Goal: Book appointment/travel/reservation

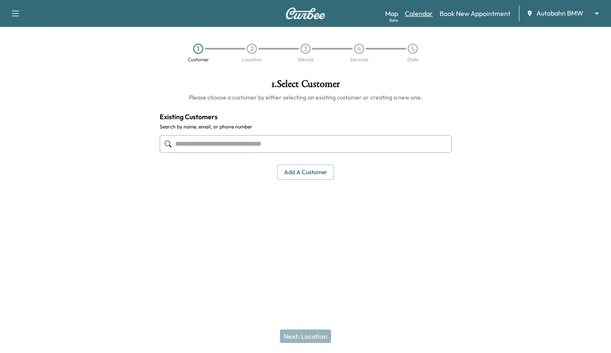
click at [421, 13] on link "Calendar" at bounding box center [419, 13] width 28 height 10
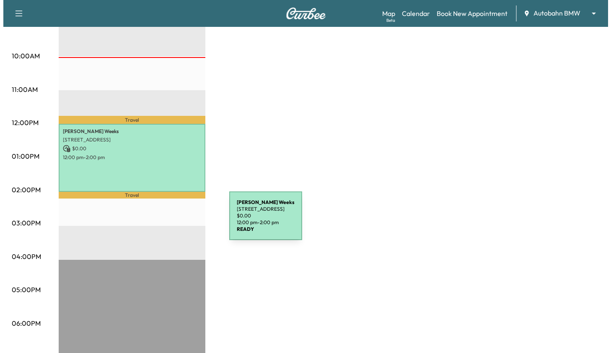
scroll to position [294, 0]
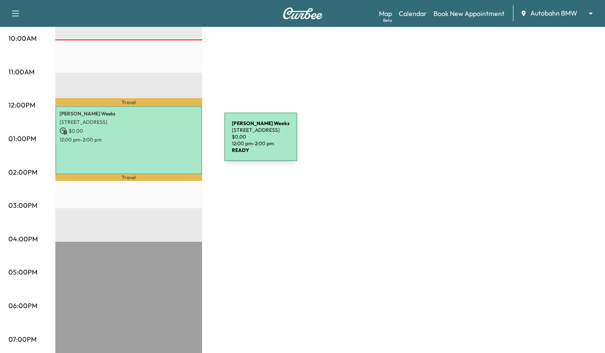
click at [161, 142] on div "[PERSON_NAME] [STREET_ADDRESS] $ 0.00 12:00 pm - 2:00 pm" at bounding box center [128, 140] width 147 height 68
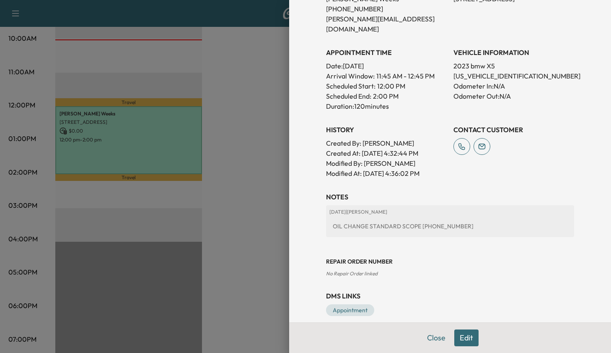
scroll to position [203, 0]
click at [344, 304] on link "Appointment" at bounding box center [350, 310] width 48 height 12
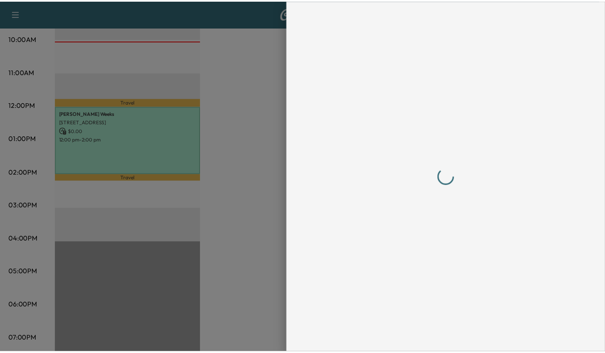
scroll to position [0, 0]
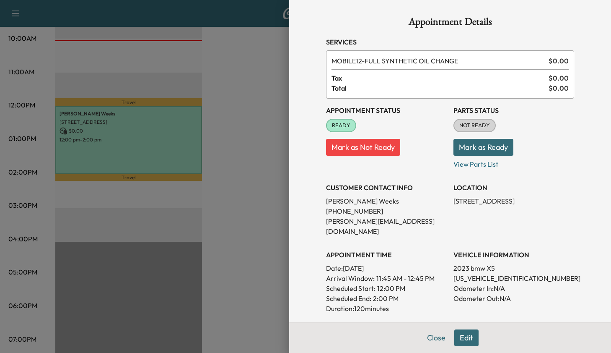
click at [476, 142] on button "Mark as Ready" at bounding box center [484, 147] width 60 height 17
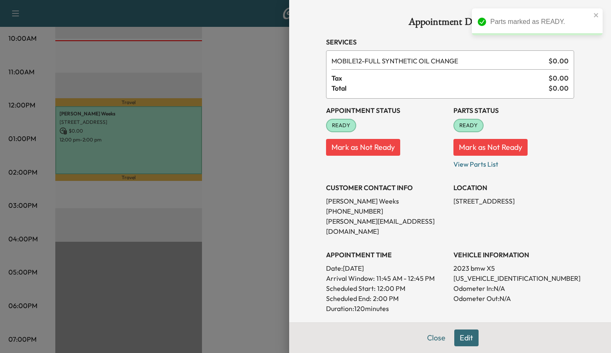
click at [247, 138] on div at bounding box center [305, 176] width 611 height 353
